Goal: Task Accomplishment & Management: Complete application form

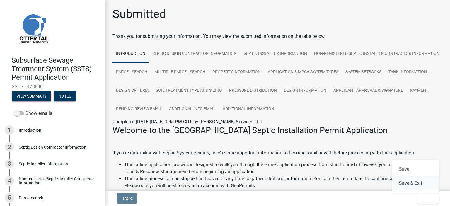
click at [415, 184] on button "Save & Exit" at bounding box center [415, 183] width 47 height 14
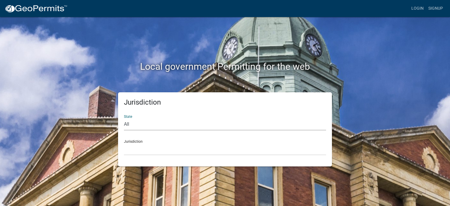
click at [140, 121] on select "All [US_STATE] [US_STATE] [US_STATE] [US_STATE] [US_STATE] [US_STATE] [US_STATE…" at bounding box center [225, 124] width 202 height 12
click at [124, 118] on select "All [US_STATE] [US_STATE] [US_STATE] [US_STATE] [US_STATE] [US_STATE] [US_STATE…" at bounding box center [225, 124] width 202 height 12
click at [154, 126] on select "All [US_STATE] [US_STATE] [US_STATE] [US_STATE] [US_STATE] [US_STATE] [US_STATE…" at bounding box center [225, 124] width 202 height 12
select select "[US_STATE]"
click at [124, 118] on select "All [US_STATE] [US_STATE] [US_STATE] [US_STATE] [US_STATE] [US_STATE] [US_STATE…" at bounding box center [225, 124] width 202 height 12
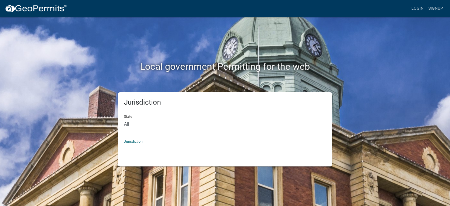
click at [141, 147] on select "[GEOGRAPHIC_DATA], [US_STATE] [GEOGRAPHIC_DATA], [US_STATE] [GEOGRAPHIC_DATA], …" at bounding box center [225, 149] width 202 height 12
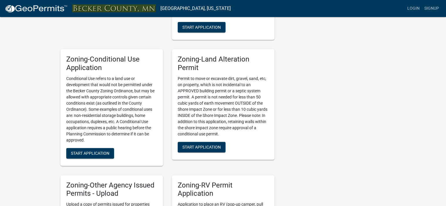
scroll to position [360, 0]
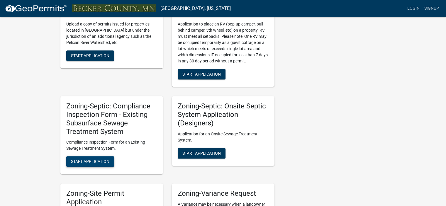
click at [88, 162] on span "Start Application" at bounding box center [90, 161] width 38 height 5
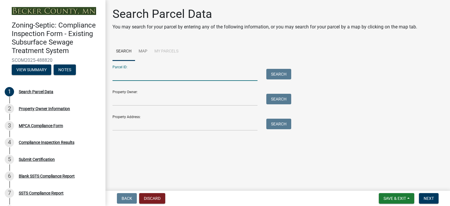
click at [139, 79] on input "Parcel ID:" at bounding box center [185, 75] width 145 height 12
type input "191122000"
click at [276, 73] on button "Search" at bounding box center [278, 74] width 25 height 11
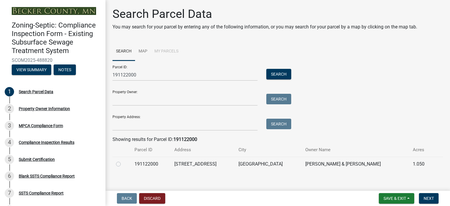
click at [123, 161] on label at bounding box center [123, 161] width 0 height 0
click at [123, 164] on input "radio" at bounding box center [125, 163] width 4 height 4
radio input "true"
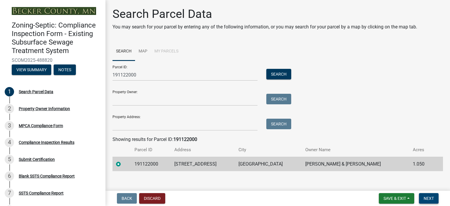
click at [432, 201] on button "Next" at bounding box center [429, 198] width 20 height 11
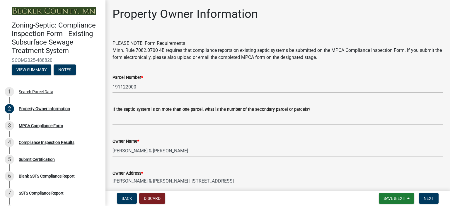
scroll to position [165, 0]
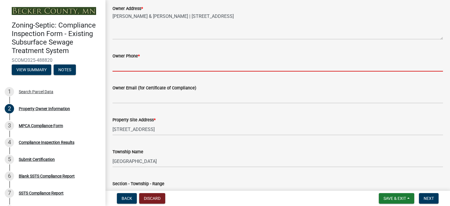
click at [173, 61] on input "Owner Phone *" at bounding box center [278, 65] width 330 height 12
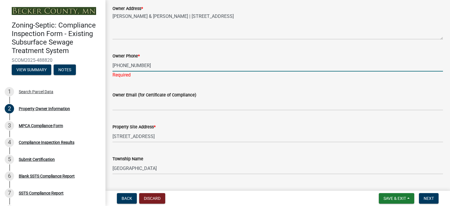
type input "[PHONE_NUMBER]"
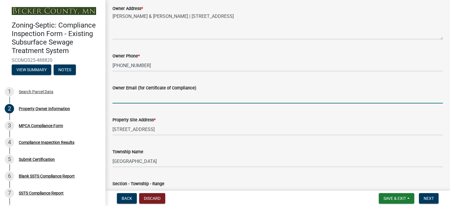
click at [137, 107] on wm-data-entity-input "Owner Email (for Certificate of Compliance)" at bounding box center [278, 92] width 330 height 32
type input "UNKNOWN"
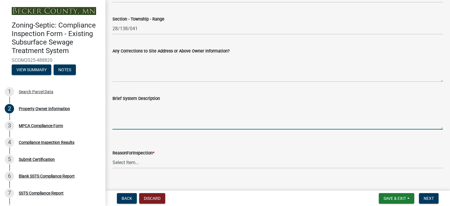
click at [135, 126] on textarea "Brief System Description" at bounding box center [278, 116] width 330 height 28
type textarea "1000GAL TANK TO PRESSURE BED"
click at [129, 160] on select "Select Item... Property Sale Lake Study Required for Permit Other" at bounding box center [278, 162] width 330 height 12
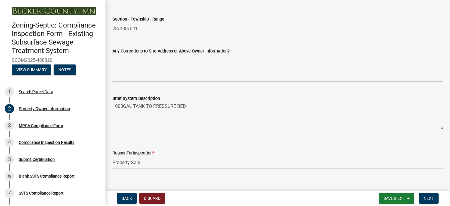
click at [113, 156] on select "Select Item... Property Sale Lake Study Required for Permit Other" at bounding box center [278, 162] width 330 height 12
select select "d6fd99ce-8a43-4bcf-938d-761da4bf36de"
click at [430, 197] on span "Next" at bounding box center [429, 198] width 10 height 5
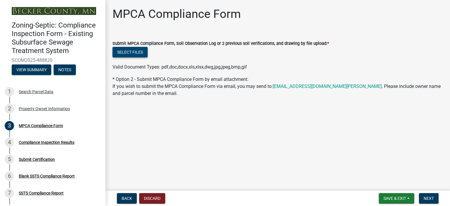
click at [128, 50] on button "Select files" at bounding box center [130, 52] width 35 height 11
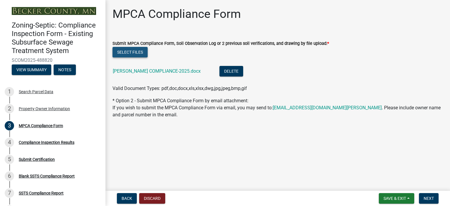
click at [141, 49] on button "Select files" at bounding box center [130, 52] width 35 height 11
